Goal: Task Accomplishment & Management: Use online tool/utility

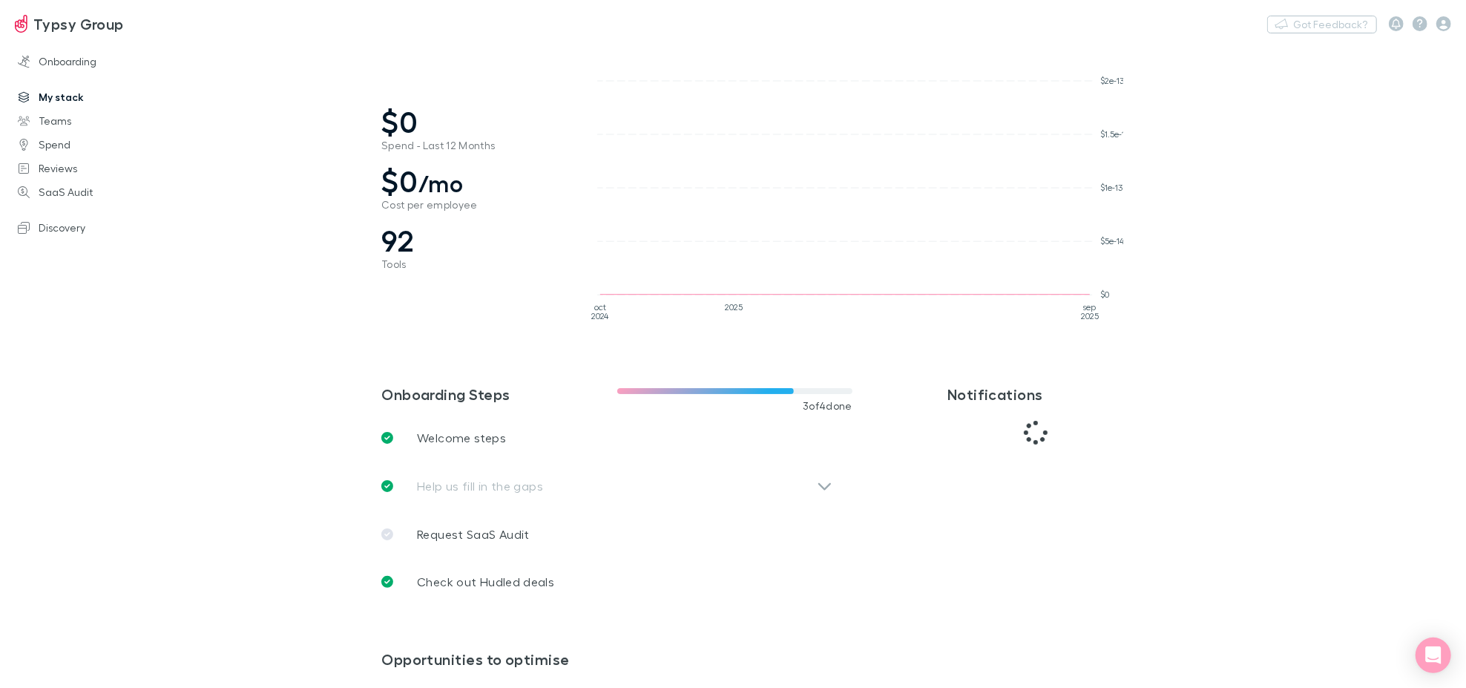
click at [91, 102] on link "My stack" at bounding box center [102, 97] width 199 height 24
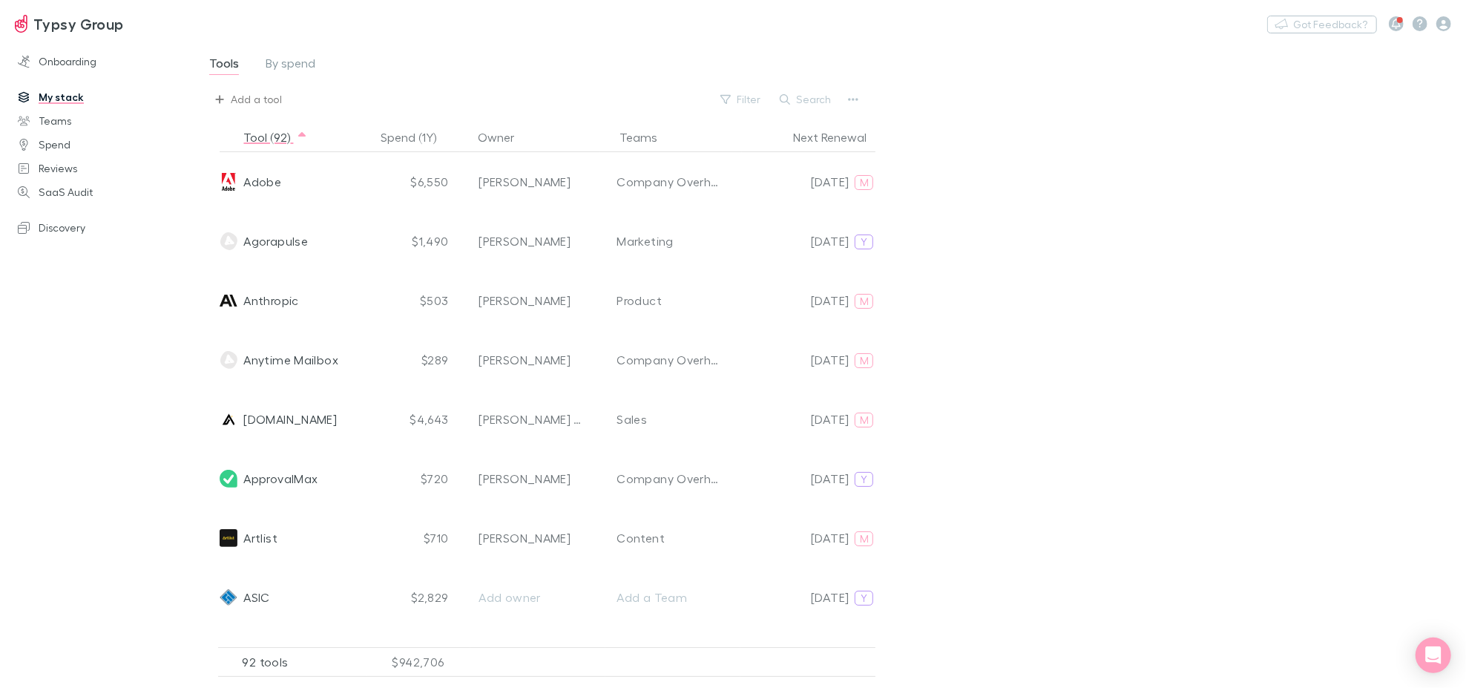
click at [228, 94] on button "Add a tool" at bounding box center [249, 100] width 82 height 24
click at [289, 180] on li "Create seagage" at bounding box center [337, 182] width 258 height 24
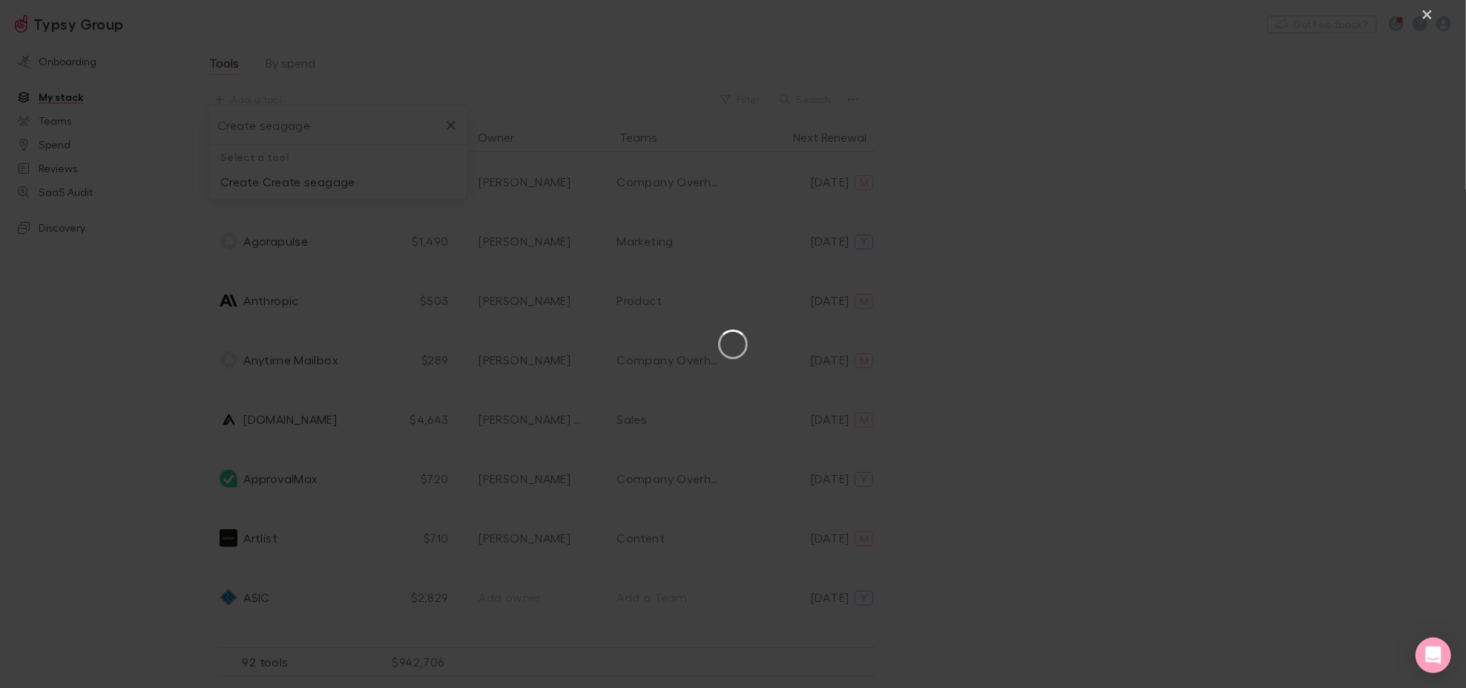
type input "Create seagage"
click at [1431, 13] on button "×" at bounding box center [1428, 13] width 18 height 18
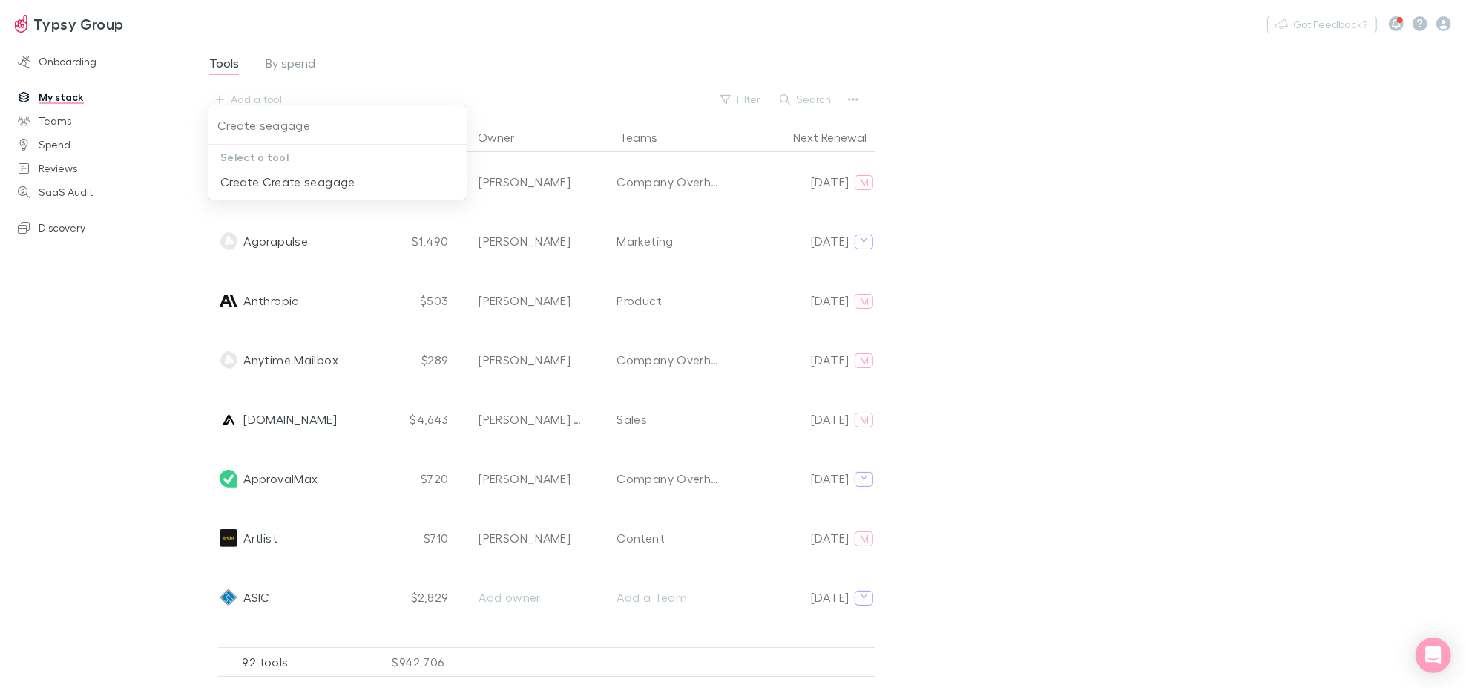
click at [1163, 283] on div at bounding box center [733, 344] width 1466 height 688
click at [790, 98] on icon "button" at bounding box center [785, 99] width 10 height 10
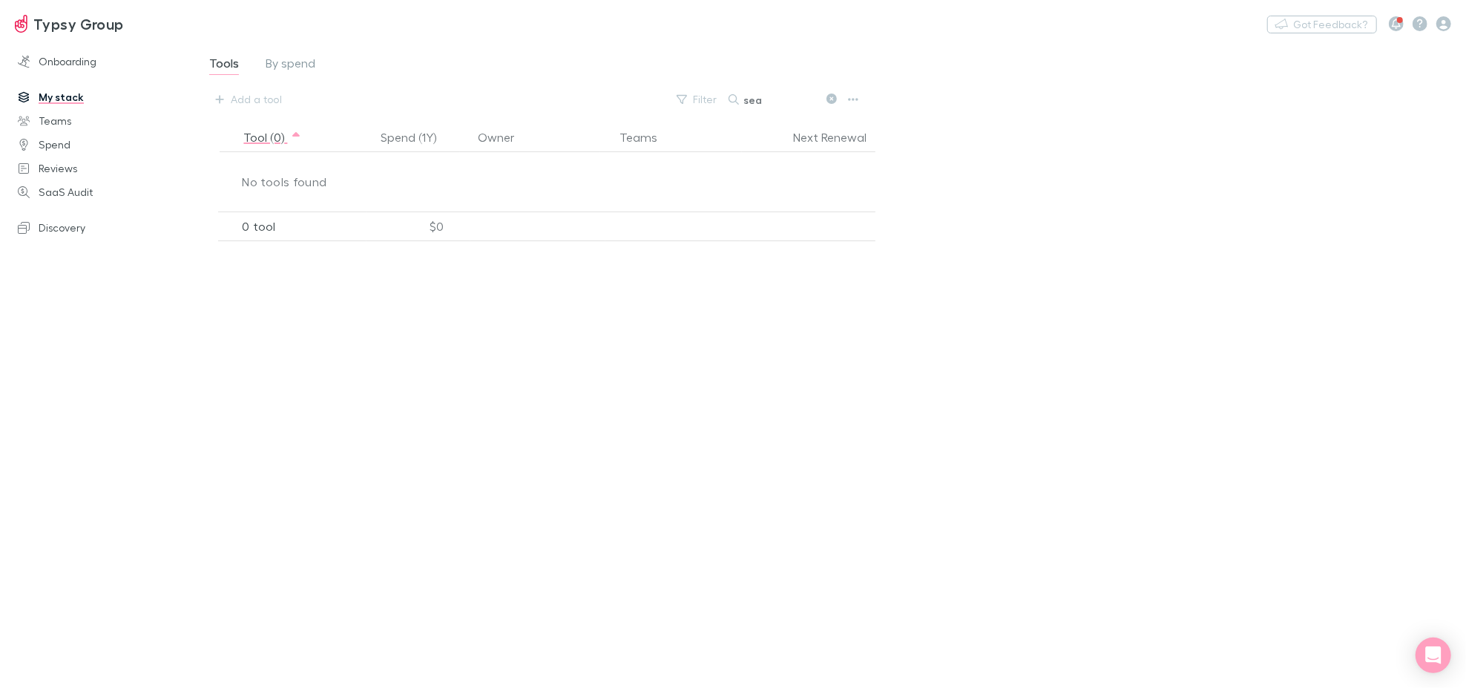
type input "sea"
